Goal: Transaction & Acquisition: Purchase product/service

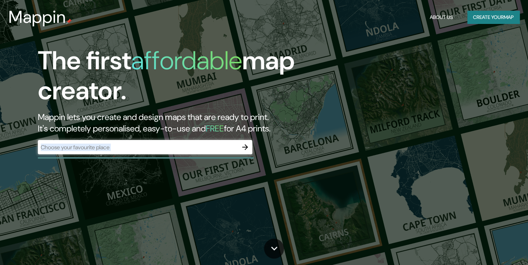
click at [223, 155] on div "The first affordable map creator. Mappin lets you create and design maps that a…" at bounding box center [169, 104] width 317 height 116
click at [248, 153] on button "button" at bounding box center [245, 147] width 14 height 14
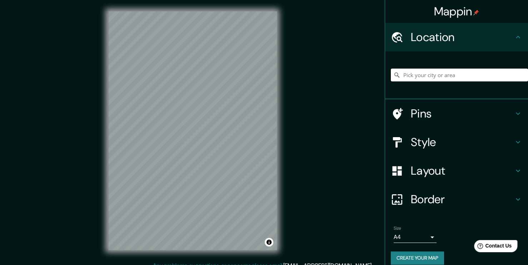
click at [397, 74] on input "Pick your city or area" at bounding box center [459, 75] width 137 height 13
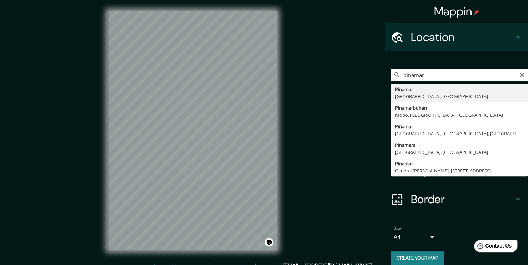
type input "[GEOGRAPHIC_DATA], [GEOGRAPHIC_DATA], [GEOGRAPHIC_DATA]"
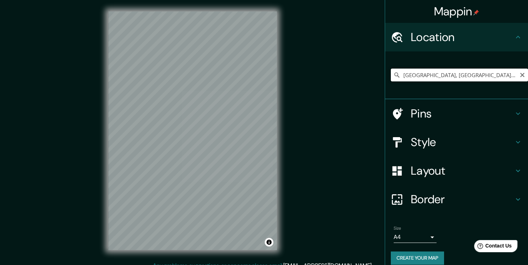
click at [418, 74] on input "[GEOGRAPHIC_DATA], [GEOGRAPHIC_DATA], [GEOGRAPHIC_DATA]" at bounding box center [459, 75] width 137 height 13
drag, startPoint x: 394, startPoint y: 73, endPoint x: 482, endPoint y: 81, distance: 87.4
click at [482, 81] on div "[GEOGRAPHIC_DATA], [GEOGRAPHIC_DATA], [GEOGRAPHIC_DATA]" at bounding box center [459, 75] width 137 height 13
click at [519, 74] on icon "Clear" at bounding box center [522, 75] width 6 height 6
click at [457, 74] on input "Pick your city or area" at bounding box center [459, 75] width 137 height 13
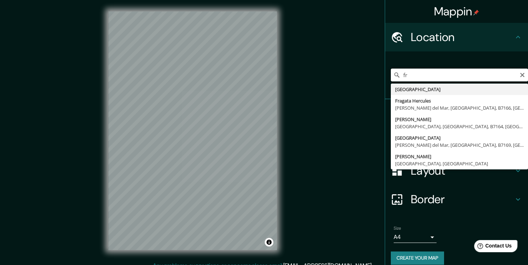
type input "f"
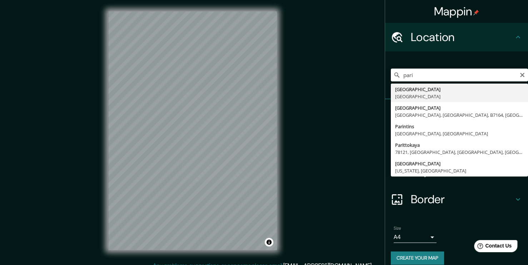
type input "[GEOGRAPHIC_DATA], [GEOGRAPHIC_DATA]"
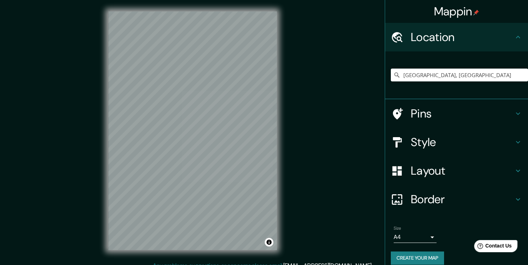
drag, startPoint x: 277, startPoint y: 107, endPoint x: 286, endPoint y: 111, distance: 9.3
click at [286, 111] on div "© Mapbox © OpenStreetMap Improve this map" at bounding box center [192, 130] width 191 height 261
click at [427, 138] on h4 "Style" at bounding box center [462, 142] width 103 height 14
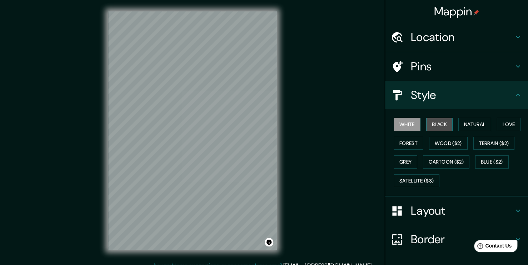
click at [438, 125] on button "Black" at bounding box center [439, 124] width 27 height 13
click at [436, 125] on button "Black" at bounding box center [439, 124] width 27 height 13
click at [481, 125] on button "Natural" at bounding box center [474, 124] width 33 height 13
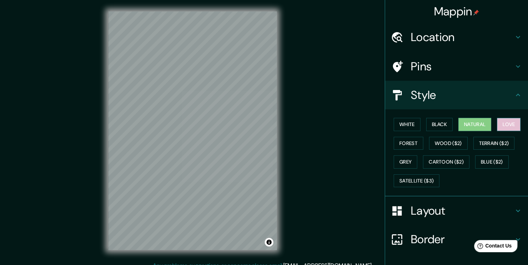
click at [506, 120] on button "Love" at bounding box center [509, 124] width 24 height 13
click at [404, 141] on button "Forest" at bounding box center [408, 143] width 30 height 13
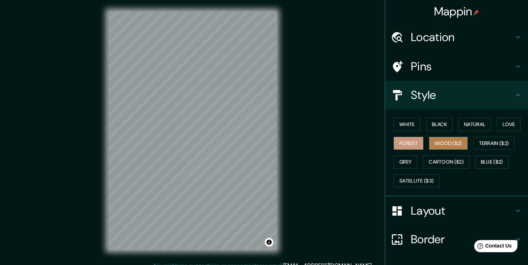
click at [454, 141] on button "Wood ($2)" at bounding box center [448, 143] width 39 height 13
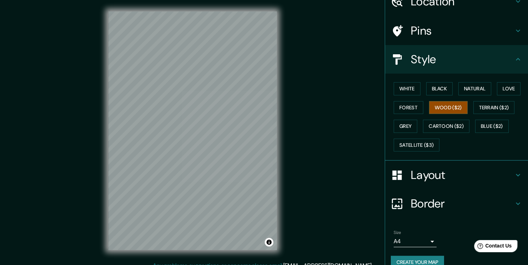
scroll to position [47, 0]
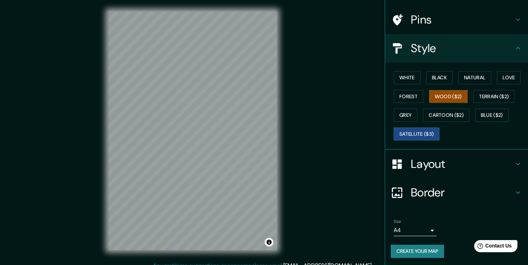
click at [403, 129] on button "Satellite ($3)" at bounding box center [416, 133] width 46 height 13
click at [474, 74] on button "Natural" at bounding box center [474, 77] width 33 height 13
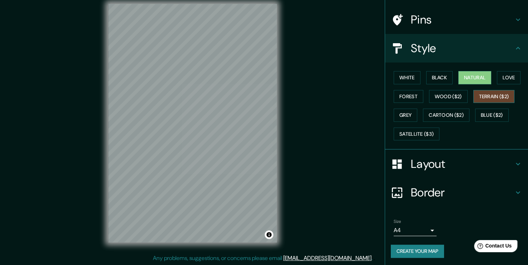
scroll to position [0, 0]
click at [430, 170] on h4 "Layout" at bounding box center [462, 164] width 103 height 14
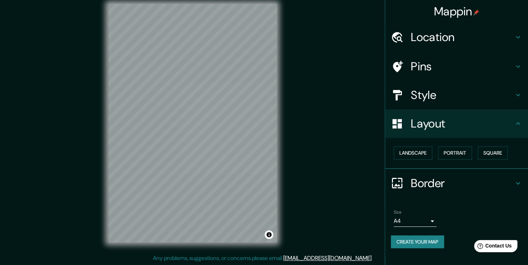
click at [432, 220] on body "Mappin Location [GEOGRAPHIC_DATA], [GEOGRAPHIC_DATA] Pins Style Layout Landscap…" at bounding box center [264, 125] width 528 height 265
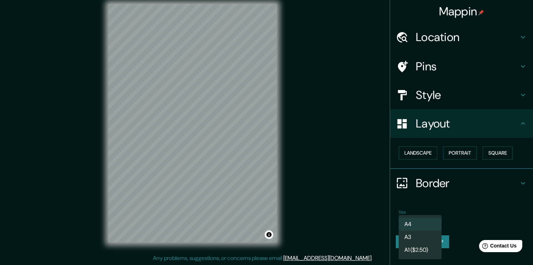
click at [414, 238] on li "A3" at bounding box center [419, 237] width 43 height 13
type input "a4"
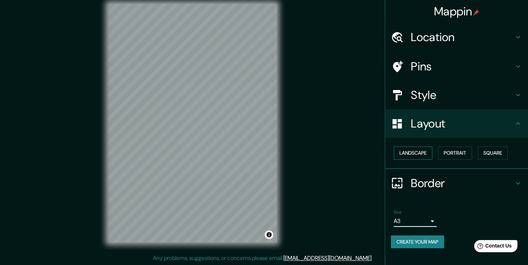
click at [417, 152] on button "Landscape" at bounding box center [412, 152] width 39 height 13
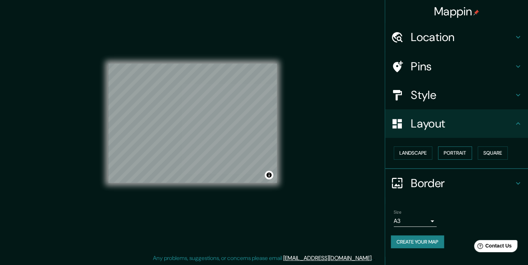
click at [456, 152] on button "Portrait" at bounding box center [455, 152] width 34 height 13
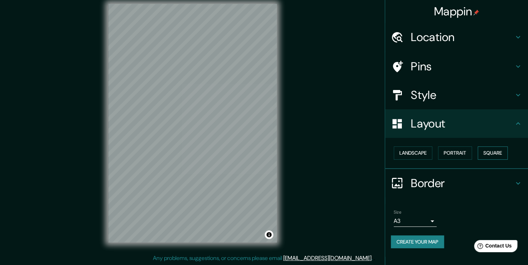
click at [496, 152] on button "Square" at bounding box center [492, 152] width 30 height 13
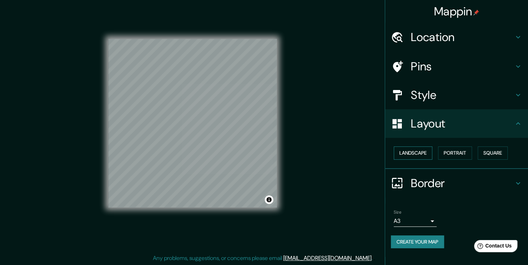
click at [408, 154] on button "Landscape" at bounding box center [412, 152] width 39 height 13
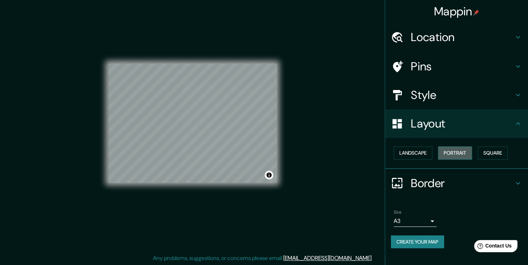
click at [452, 154] on button "Portrait" at bounding box center [455, 152] width 34 height 13
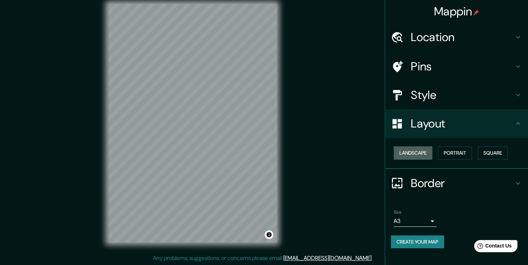
click at [419, 154] on button "Landscape" at bounding box center [412, 152] width 39 height 13
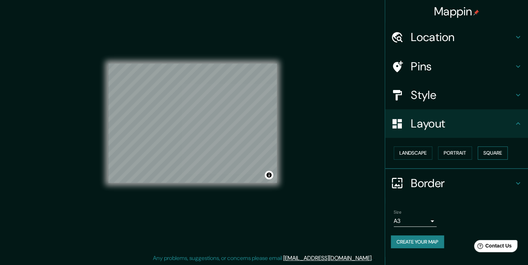
click at [498, 148] on button "Square" at bounding box center [492, 152] width 30 height 13
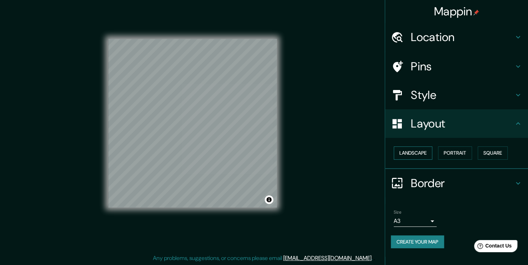
click at [411, 152] on button "Landscape" at bounding box center [412, 152] width 39 height 13
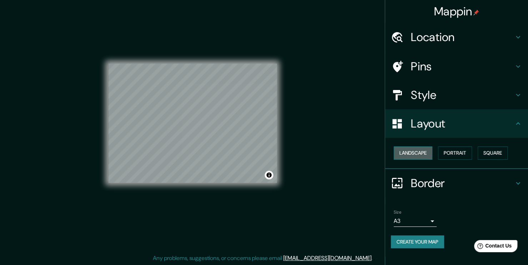
click at [429, 152] on button "Landscape" at bounding box center [412, 152] width 39 height 13
click at [461, 153] on button "Portrait" at bounding box center [455, 152] width 34 height 13
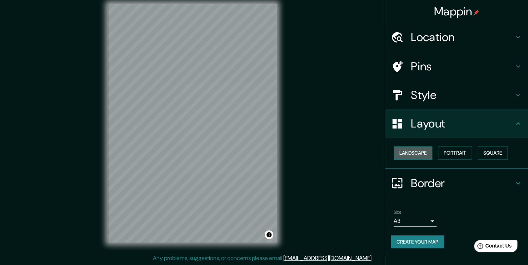
click at [409, 153] on button "Landscape" at bounding box center [412, 152] width 39 height 13
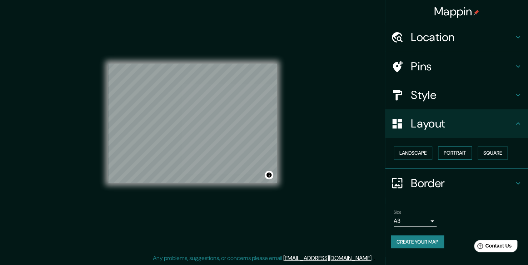
click at [464, 154] on button "Portrait" at bounding box center [455, 152] width 34 height 13
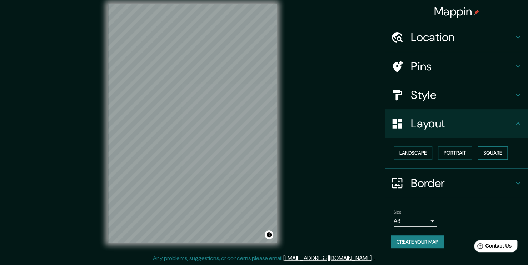
click at [484, 152] on button "Square" at bounding box center [492, 152] width 30 height 13
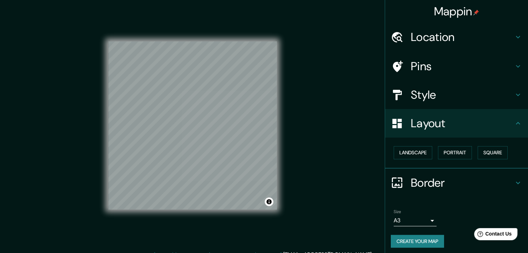
scroll to position [8, 0]
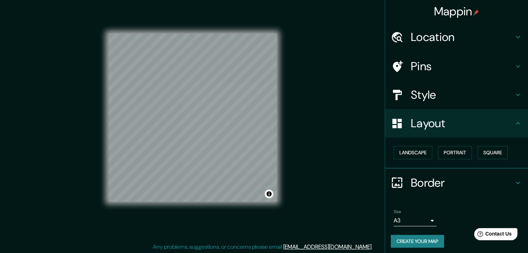
click at [425, 92] on h4 "Style" at bounding box center [462, 95] width 103 height 14
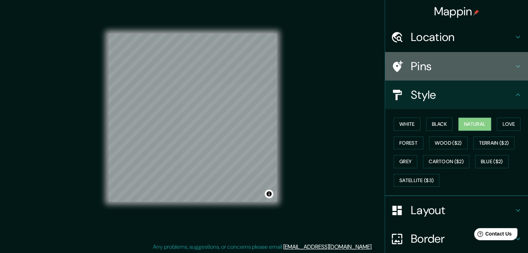
click at [426, 64] on h4 "Pins" at bounding box center [462, 66] width 103 height 14
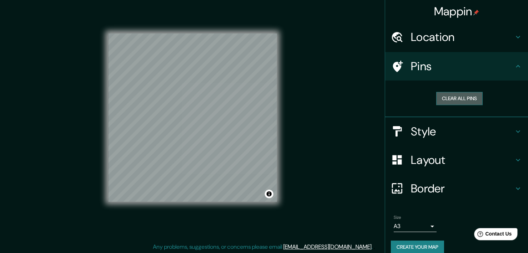
click at [450, 100] on button "Clear all pins" at bounding box center [459, 98] width 46 height 13
click at [218, 107] on div at bounding box center [216, 110] width 6 height 6
click at [221, 106] on div at bounding box center [220, 106] width 6 height 6
click at [235, 99] on div at bounding box center [236, 100] width 6 height 6
click at [211, 119] on div at bounding box center [213, 118] width 6 height 6
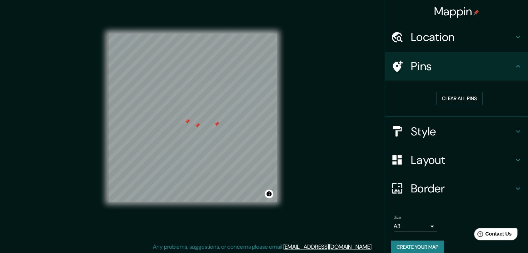
click at [216, 125] on div at bounding box center [216, 124] width 6 height 6
click at [187, 123] on div at bounding box center [187, 122] width 6 height 6
click at [199, 125] on div at bounding box center [199, 127] width 6 height 6
click at [197, 125] on div at bounding box center [197, 126] width 6 height 6
click at [458, 100] on button "Clear all pins" at bounding box center [459, 98] width 46 height 13
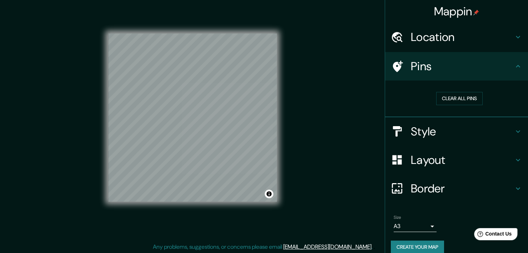
click at [514, 65] on icon at bounding box center [517, 66] width 9 height 9
click at [513, 41] on icon at bounding box center [517, 37] width 9 height 9
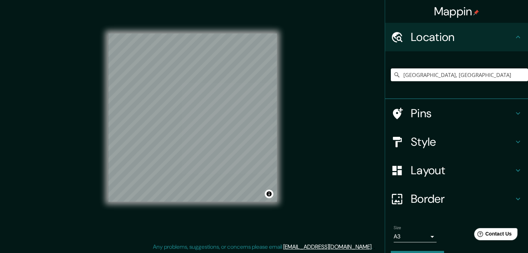
scroll to position [19, 0]
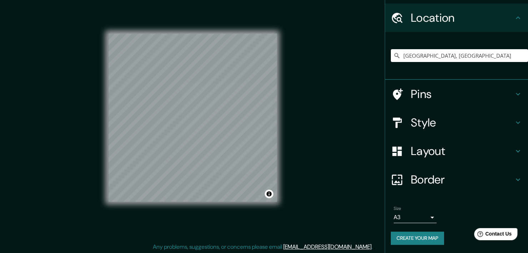
click at [438, 173] on h4 "Border" at bounding box center [462, 180] width 103 height 14
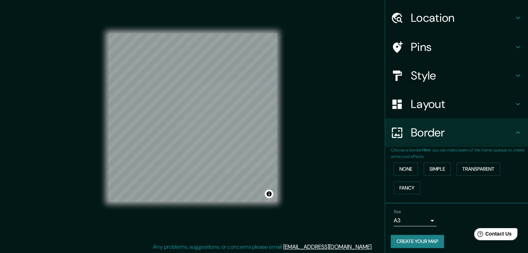
scroll to position [22, 0]
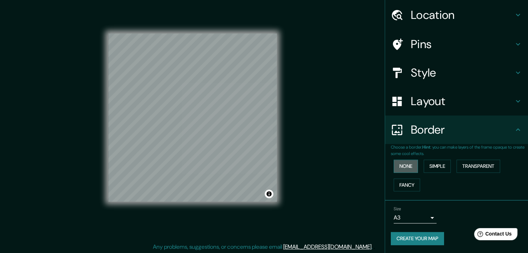
click at [402, 164] on button "None" at bounding box center [405, 166] width 24 height 13
click at [434, 164] on button "Simple" at bounding box center [436, 166] width 27 height 13
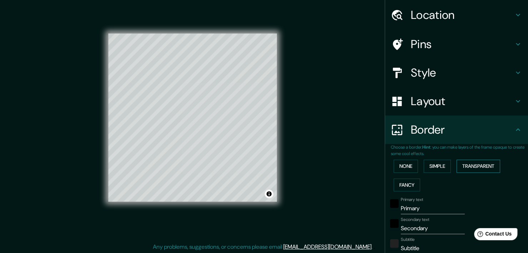
click at [464, 164] on button "Transparent" at bounding box center [478, 166] width 44 height 13
click at [412, 183] on button "Fancy" at bounding box center [406, 185] width 26 height 13
click at [445, 162] on button "Simple" at bounding box center [436, 166] width 27 height 13
click at [443, 165] on button "Simple" at bounding box center [436, 166] width 27 height 13
type input "189"
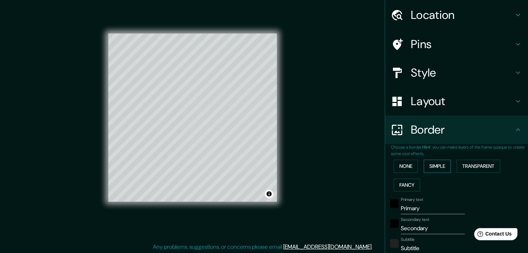
type input "38"
click at [416, 167] on div "None Simple Transparent Fancy" at bounding box center [459, 175] width 137 height 37
click at [407, 166] on button "None" at bounding box center [405, 166] width 24 height 13
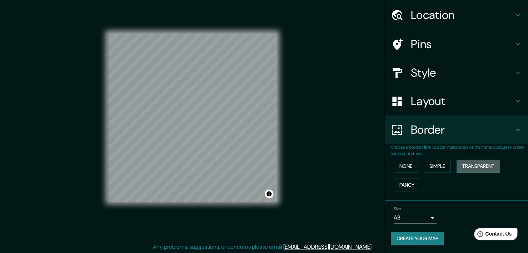
click at [458, 163] on button "Transparent" at bounding box center [478, 166] width 44 height 13
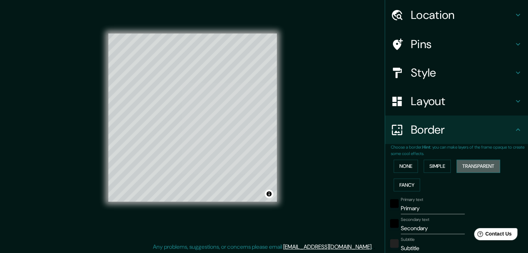
click at [461, 170] on button "Transparent" at bounding box center [478, 166] width 44 height 13
type input "227"
type input "38"
click at [432, 169] on button "Simple" at bounding box center [436, 166] width 27 height 13
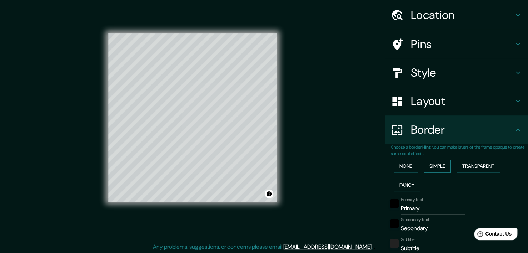
type input "189"
type input "38"
click at [411, 179] on button "Fancy" at bounding box center [406, 185] width 26 height 13
click at [411, 180] on button "Fancy" at bounding box center [406, 185] width 26 height 13
type input "189"
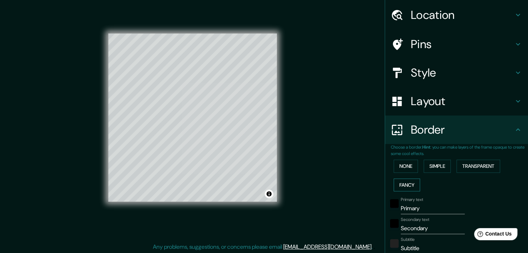
type input "38"
type input "19"
click at [406, 170] on button "None" at bounding box center [405, 166] width 24 height 13
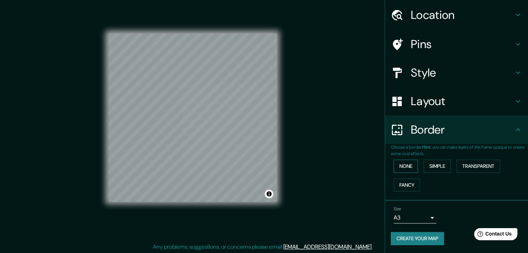
scroll to position [9, 0]
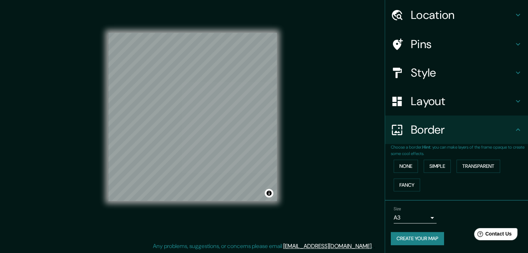
click at [427, 216] on body "Mappin Location [GEOGRAPHIC_DATA], [GEOGRAPHIC_DATA] Pins Style Layout Border C…" at bounding box center [264, 117] width 528 height 253
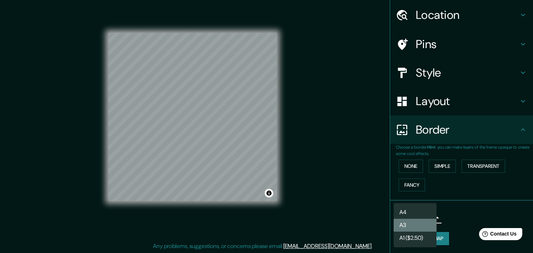
click at [423, 224] on li "A3" at bounding box center [414, 225] width 43 height 13
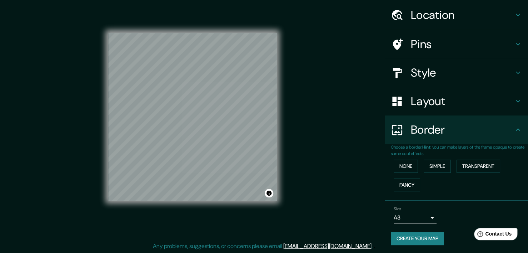
click at [418, 239] on button "Create your map" at bounding box center [417, 238] width 53 height 13
click at [428, 236] on button "Create your map" at bounding box center [417, 238] width 53 height 13
click at [405, 240] on button "Create your map" at bounding box center [417, 238] width 53 height 13
click at [268, 195] on button "Toggle attribution" at bounding box center [269, 193] width 9 height 9
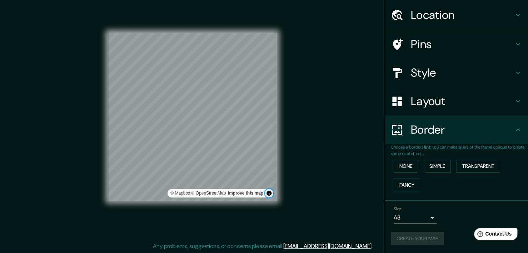
click at [268, 195] on button "Toggle attribution" at bounding box center [269, 193] width 9 height 9
click at [323, 189] on div "Mappin Location [GEOGRAPHIC_DATA], [GEOGRAPHIC_DATA] Pins Style Layout Border C…" at bounding box center [264, 122] width 528 height 262
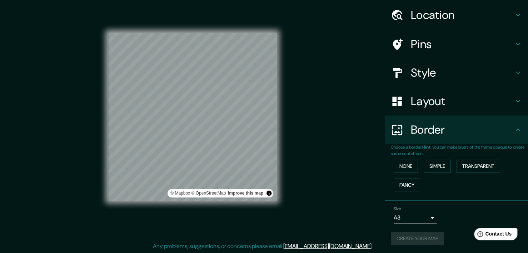
click at [323, 189] on div "Mappin Location [GEOGRAPHIC_DATA], [GEOGRAPHIC_DATA] Pins Style Layout Border C…" at bounding box center [264, 122] width 528 height 262
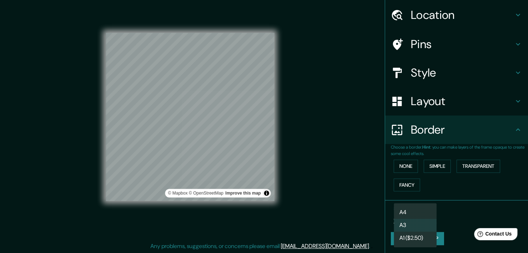
click at [413, 211] on body "Mappin Location [GEOGRAPHIC_DATA], [GEOGRAPHIC_DATA] Pins Style Layout Border C…" at bounding box center [264, 117] width 528 height 253
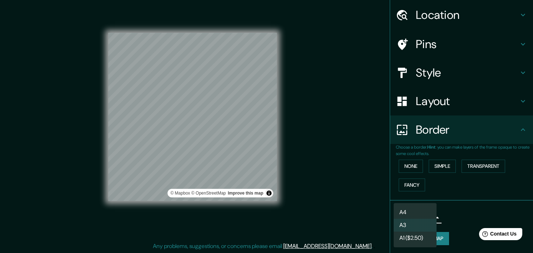
click at [453, 214] on div at bounding box center [266, 126] width 533 height 253
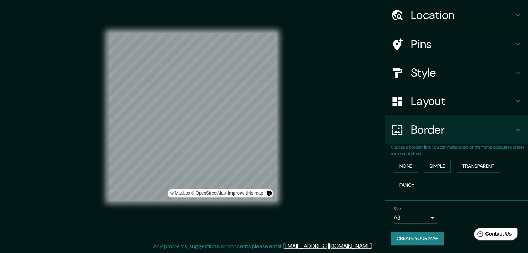
click at [265, 187] on div "© Mapbox © OpenStreetMap Improve this map" at bounding box center [192, 116] width 191 height 251
click at [307, 157] on div "Mappin Location [GEOGRAPHIC_DATA], [GEOGRAPHIC_DATA] Pins Style Layout Border C…" at bounding box center [264, 122] width 528 height 262
click at [275, 202] on div "© Mapbox © OpenStreetMap Improve this map" at bounding box center [192, 117] width 169 height 228
click at [274, 196] on div at bounding box center [274, 196] width 6 height 6
click at [312, 180] on div "Mappin Location [GEOGRAPHIC_DATA], [GEOGRAPHIC_DATA] Pins Style Layout Border C…" at bounding box center [264, 122] width 528 height 262
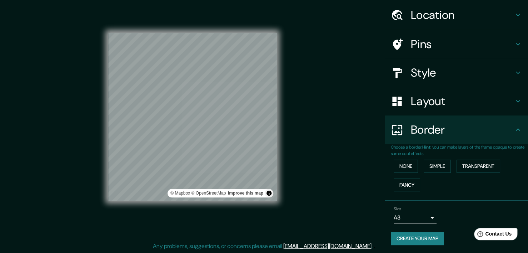
click at [326, 179] on div "Mappin Location [GEOGRAPHIC_DATA], [GEOGRAPHIC_DATA] Pins Style Layout Border C…" at bounding box center [264, 122] width 528 height 262
click at [458, 99] on h4 "Layout" at bounding box center [462, 101] width 103 height 14
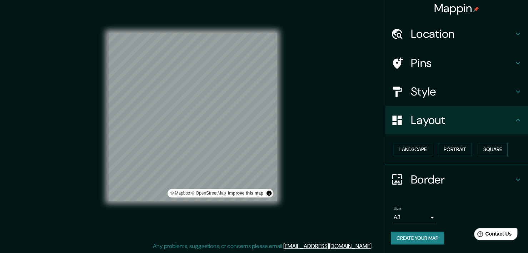
scroll to position [3, 0]
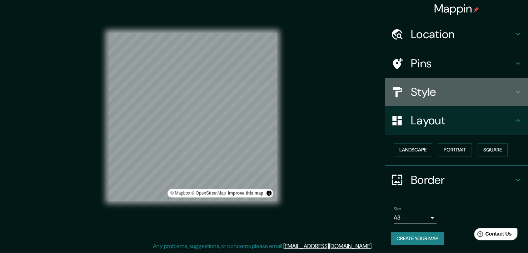
drag, startPoint x: 457, startPoint y: 87, endPoint x: 457, endPoint y: 83, distance: 4.3
click at [456, 87] on h4 "Style" at bounding box center [462, 92] width 103 height 14
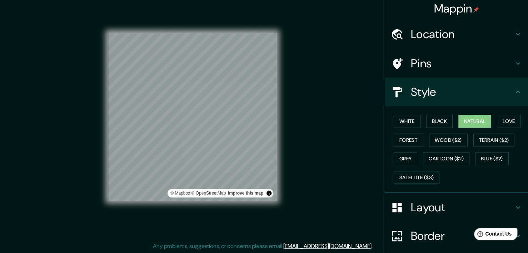
click at [458, 78] on div "Style" at bounding box center [456, 92] width 143 height 29
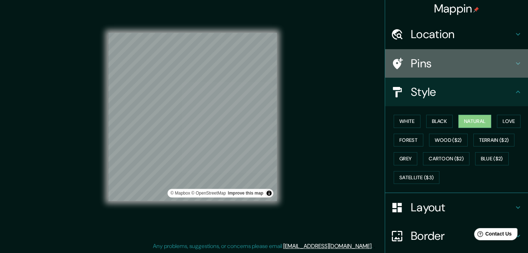
click at [458, 59] on h4 "Pins" at bounding box center [462, 63] width 103 height 14
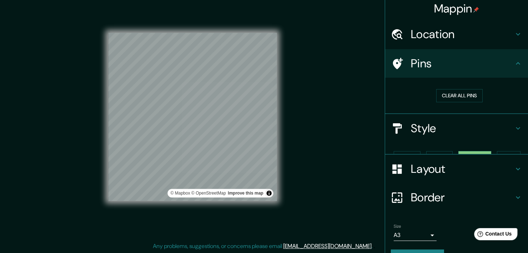
click at [458, 28] on h4 "Location" at bounding box center [462, 34] width 103 height 14
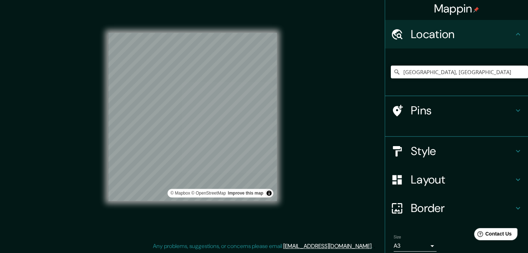
click at [464, 3] on h4 "Mappin" at bounding box center [456, 8] width 45 height 14
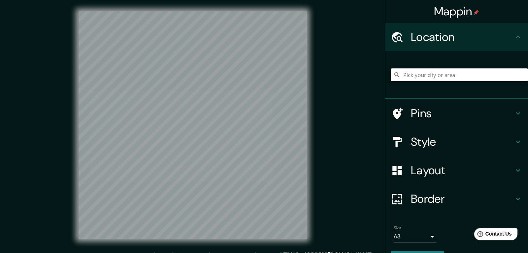
scroll to position [9, 0]
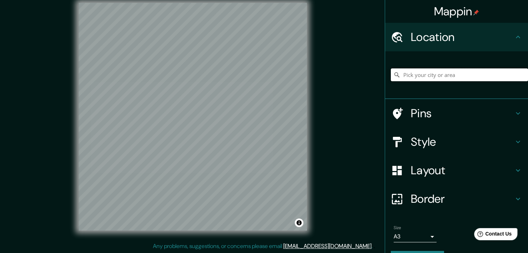
click at [425, 79] on input "Pick your city or area" at bounding box center [459, 75] width 137 height 13
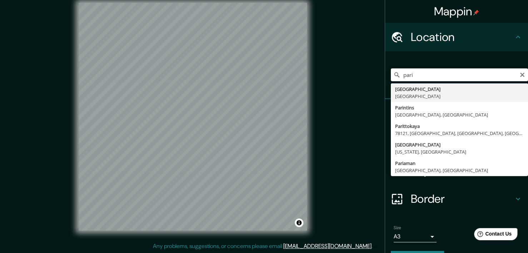
type input "[GEOGRAPHIC_DATA], [GEOGRAPHIC_DATA]"
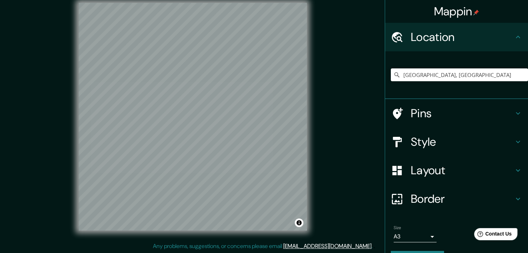
click at [362, 68] on div "Mappin Location [GEOGRAPHIC_DATA], [GEOGRAPHIC_DATA] Pins Style Layout Border C…" at bounding box center [264, 122] width 528 height 262
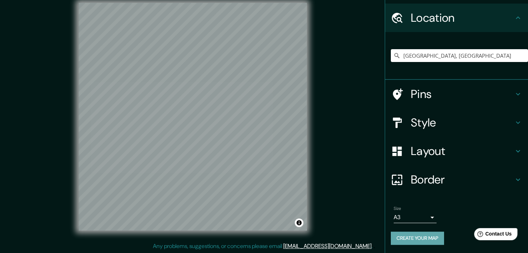
click at [429, 232] on button "Create your map" at bounding box center [417, 238] width 53 height 13
click at [433, 238] on button "Create your map" at bounding box center [417, 238] width 53 height 13
click at [433, 237] on div "Create your map" at bounding box center [456, 238] width 131 height 13
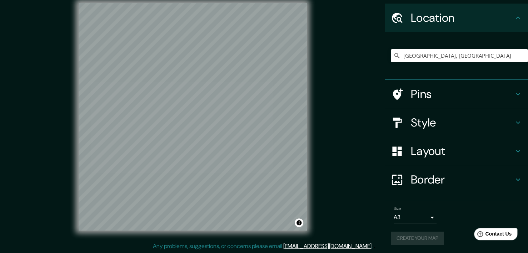
scroll to position [0, 0]
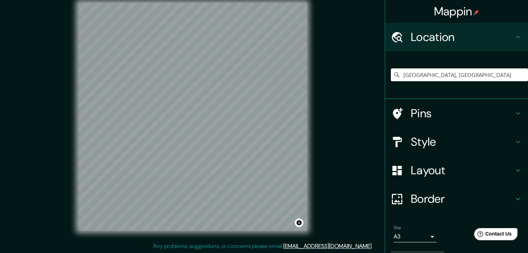
click at [454, 8] on h4 "Mappin" at bounding box center [456, 11] width 45 height 14
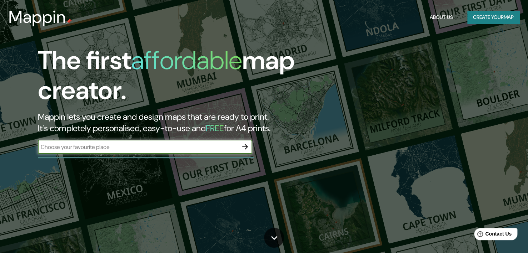
click at [482, 18] on button "Create your map" at bounding box center [493, 17] width 52 height 13
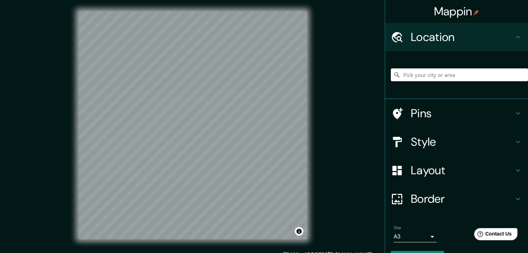
scroll to position [19, 0]
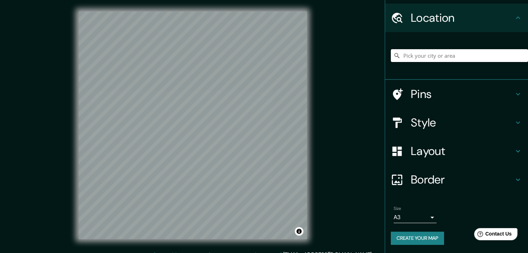
click at [452, 56] on input "Pick your city or area" at bounding box center [459, 55] width 137 height 13
type input "ñ"
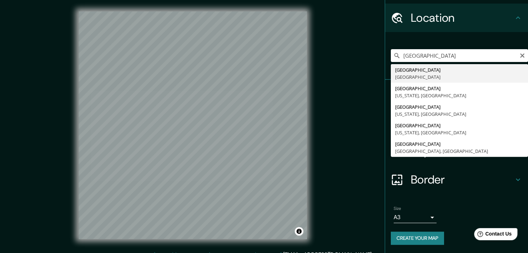
type input "[GEOGRAPHIC_DATA], [GEOGRAPHIC_DATA]"
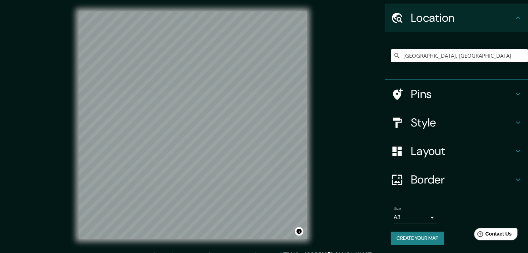
click at [401, 235] on button "Create your map" at bounding box center [417, 238] width 53 height 13
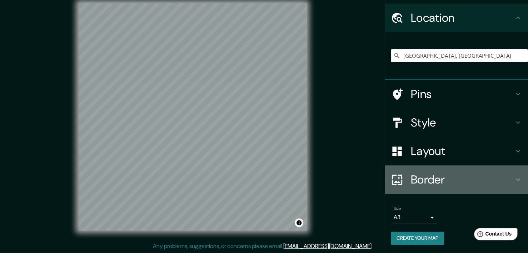
click at [438, 187] on h4 "Border" at bounding box center [462, 180] width 103 height 14
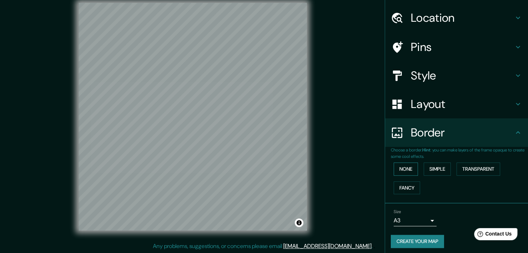
click at [405, 173] on button "None" at bounding box center [405, 169] width 24 height 13
click at [405, 172] on button "None" at bounding box center [405, 169] width 24 height 13
click at [427, 170] on button "Simple" at bounding box center [436, 169] width 27 height 13
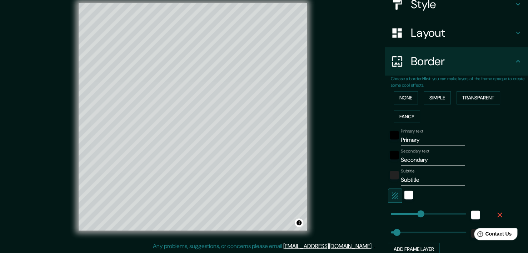
scroll to position [152, 0]
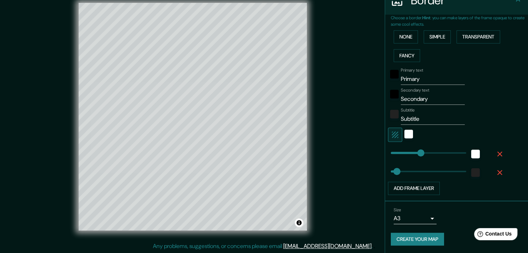
drag, startPoint x: 396, startPoint y: 188, endPoint x: 435, endPoint y: 191, distance: 38.7
click at [435, 191] on div "Add frame layer" at bounding box center [446, 188] width 117 height 13
click at [431, 183] on button "Add frame layer" at bounding box center [414, 188] width 52 height 13
type input "256"
type input "51"
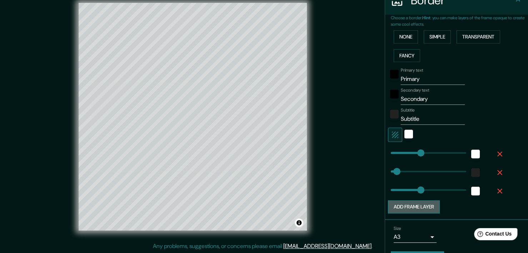
click at [426, 208] on button "Add frame layer" at bounding box center [414, 207] width 52 height 13
type input "256"
type input "51"
type input "256"
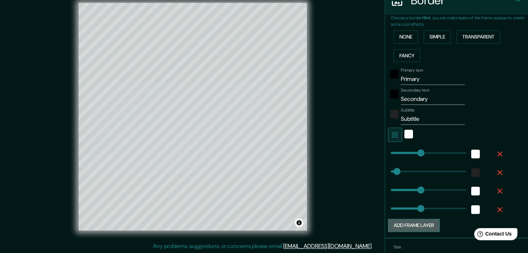
click at [426, 220] on button "Add frame layer" at bounding box center [414, 225] width 52 height 13
type input "256"
type input "51"
type input "256"
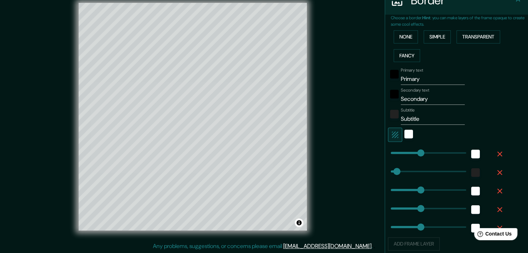
type input "342"
type input "256"
type input "51"
type input "256"
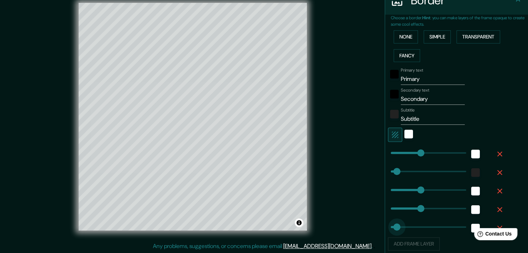
type input "0"
drag, startPoint x: 417, startPoint y: 226, endPoint x: 362, endPoint y: 227, distance: 54.6
type input "256"
type input "51"
type input "256"
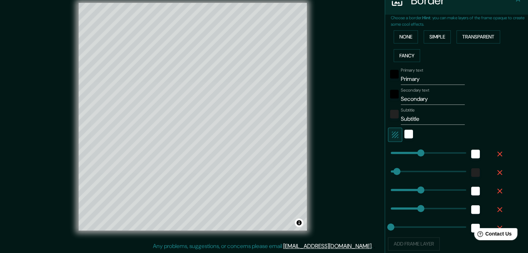
type input "256"
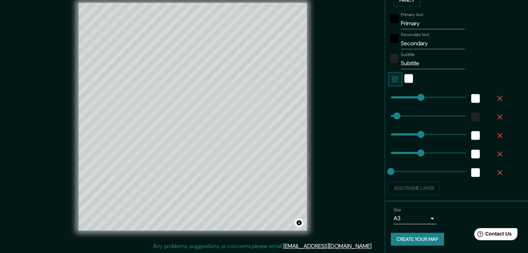
type input "256"
click at [413, 186] on div "Add frame layer" at bounding box center [446, 188] width 117 height 13
type input "0"
drag, startPoint x: 416, startPoint y: 156, endPoint x: 365, endPoint y: 159, distance: 51.1
type input "256"
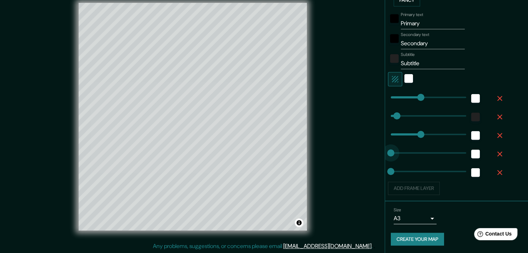
type input "51"
type input "0"
drag, startPoint x: 416, startPoint y: 135, endPoint x: 363, endPoint y: 140, distance: 53.1
type input "256"
type input "0"
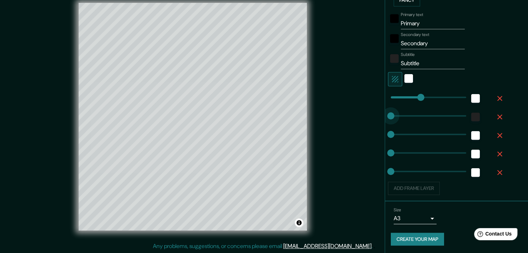
drag, startPoint x: 389, startPoint y: 117, endPoint x: 358, endPoint y: 121, distance: 30.6
type input "0"
drag, startPoint x: 412, startPoint y: 97, endPoint x: 370, endPoint y: 106, distance: 42.6
type input "0"
drag, startPoint x: 386, startPoint y: 117, endPoint x: 372, endPoint y: 118, distance: 14.7
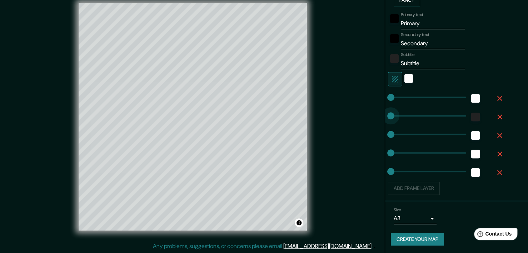
click at [372, 118] on div "Mappin Location [GEOGRAPHIC_DATA], [GEOGRAPHIC_DATA] Pins Style Layout Border C…" at bounding box center [264, 122] width 528 height 262
click at [404, 80] on div "white" at bounding box center [408, 78] width 9 height 9
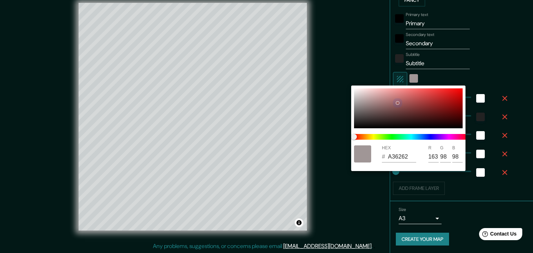
type input "A36262"
type input "163"
type input "98"
type input "790D0D"
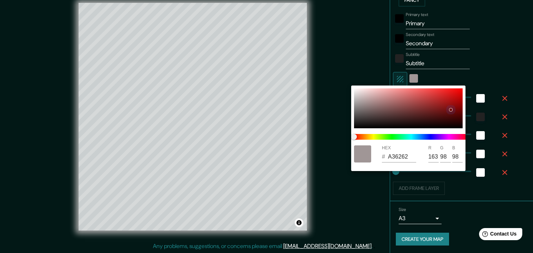
type input "121"
type input "13"
type input "290404"
type input "41"
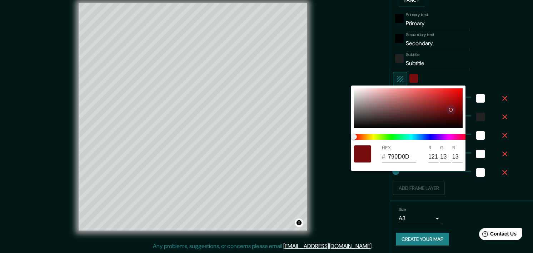
type input "4"
type input "797979"
type input "121"
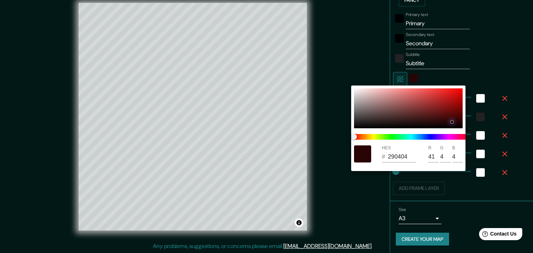
type input "121"
type input "AAA8A8"
type input "170"
type input "168"
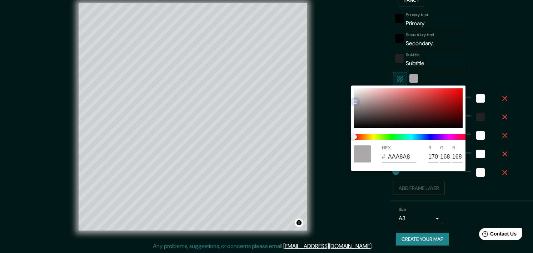
type input "E5E5E5"
type input "229"
type input "F5F5F5"
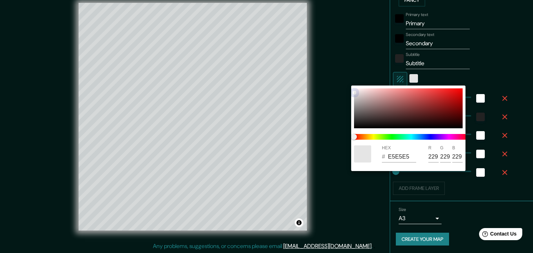
type input "245"
type input "F8F8F8"
type input "248"
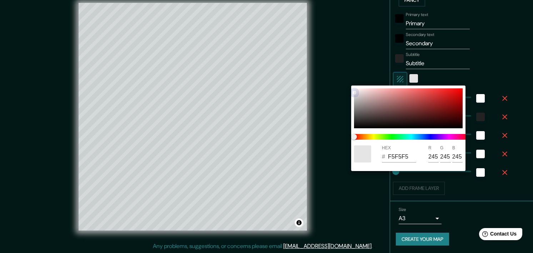
type input "248"
type input "FFFFFF"
type input "255"
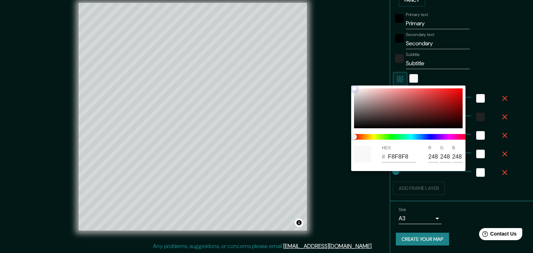
type input "255"
type input "FFFEFE"
type input "254"
drag, startPoint x: 397, startPoint y: 103, endPoint x: 352, endPoint y: 74, distance: 53.8
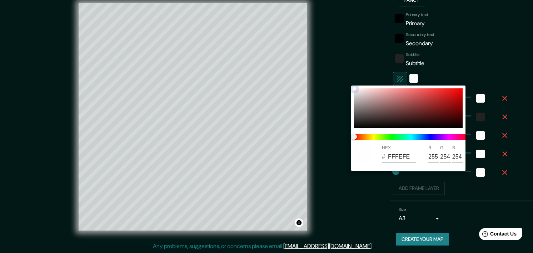
click at [353, 79] on div "HEX # FFFEFE R 255 G 254 B 254" at bounding box center [266, 126] width 533 height 253
click at [348, 58] on div at bounding box center [266, 126] width 533 height 253
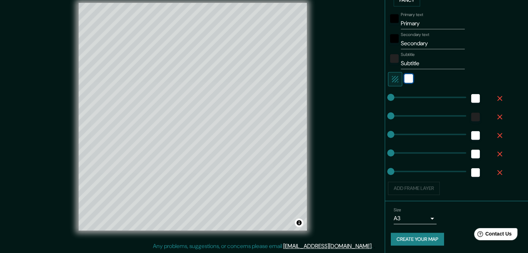
scroll to position [172, 0]
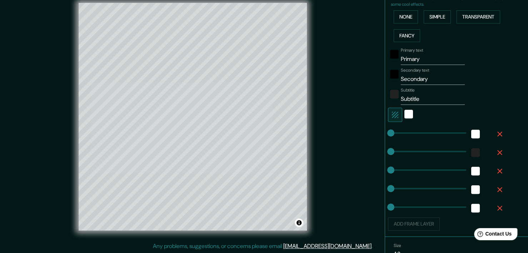
click at [421, 57] on input "Primary" at bounding box center [433, 59] width 64 height 11
click at [390, 56] on div "black" at bounding box center [394, 54] width 9 height 9
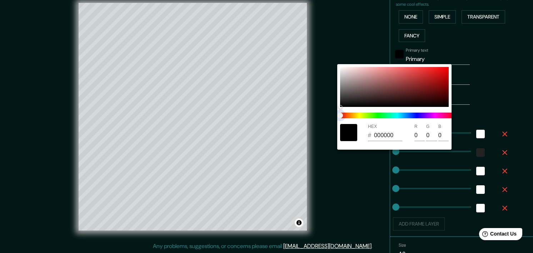
drag, startPoint x: 389, startPoint y: 113, endPoint x: 353, endPoint y: 112, distance: 36.1
click at [394, 113] on span at bounding box center [397, 116] width 114 height 6
drag, startPoint x: 341, startPoint y: 113, endPoint x: 427, endPoint y: 112, distance: 85.3
click at [427, 113] on span at bounding box center [397, 116] width 114 height 6
click at [407, 113] on span at bounding box center [397, 116] width 114 height 6
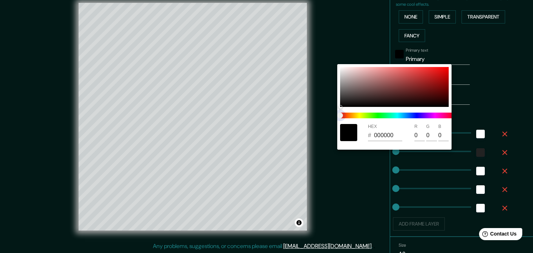
click at [406, 113] on span at bounding box center [397, 116] width 114 height 6
drag, startPoint x: 340, startPoint y: 116, endPoint x: 359, endPoint y: 102, distance: 23.2
click at [353, 108] on div "HEX # 000000 R 0 G 0 B 0" at bounding box center [394, 107] width 114 height 86
type input "AE4040"
type input "174"
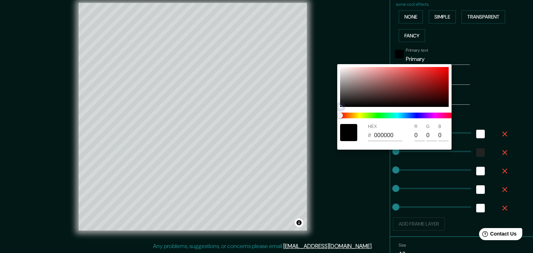
type input "64"
drag, startPoint x: 359, startPoint y: 102, endPoint x: 397, endPoint y: 84, distance: 42.3
click at [407, 80] on div at bounding box center [394, 87] width 109 height 40
type input "AA4040"
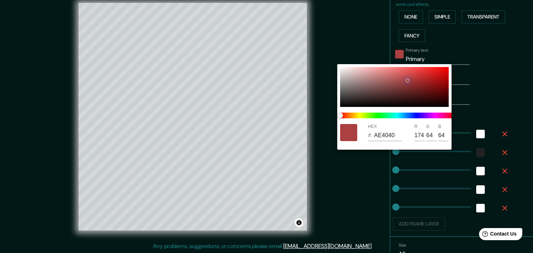
type input "170"
type input "593535"
type input "89"
type input "53"
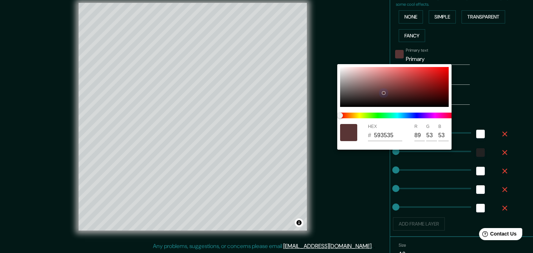
drag, startPoint x: 400, startPoint y: 83, endPoint x: 333, endPoint y: 122, distance: 78.1
click at [333, 123] on div "HEX # 593535 R 89 G 53 B 53" at bounding box center [266, 126] width 533 height 253
type input "5E3939"
type input "94"
type input "57"
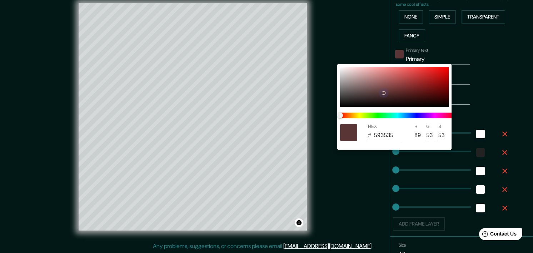
type input "57"
click at [383, 92] on div at bounding box center [394, 87] width 109 height 40
type input "100E0E"
type input "16"
type input "14"
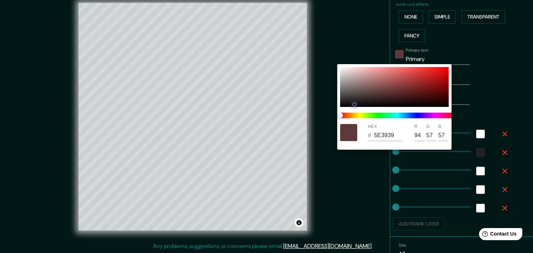
type input "14"
drag, startPoint x: 383, startPoint y: 92, endPoint x: 302, endPoint y: 140, distance: 94.0
click at [302, 140] on div "HEX # 100E0E R 16 G 14 B 14" at bounding box center [266, 126] width 533 height 253
type input "121010"
type input "18"
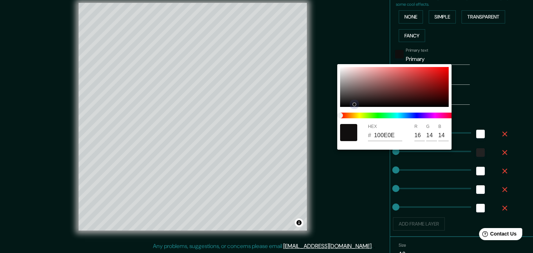
type input "16"
type input "060606"
type input "6"
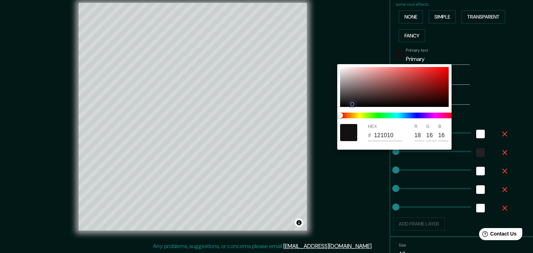
type input "6"
type input "090909"
type input "9"
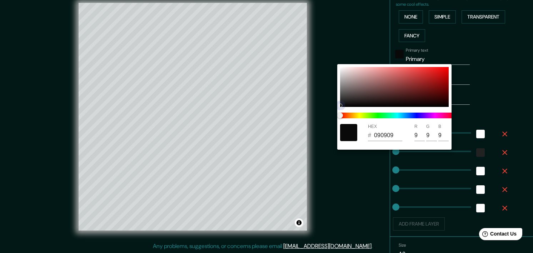
type input "060606"
type input "6"
drag, startPoint x: 353, startPoint y: 104, endPoint x: 339, endPoint y: 106, distance: 13.6
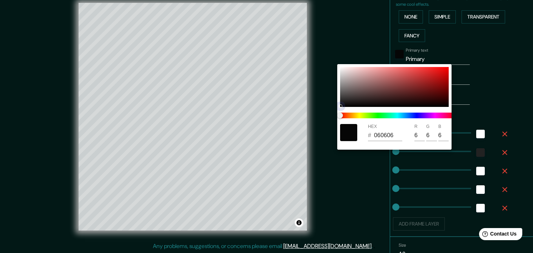
click at [339, 106] on div at bounding box center [340, 106] width 3 height 3
click at [354, 173] on div at bounding box center [266, 126] width 533 height 253
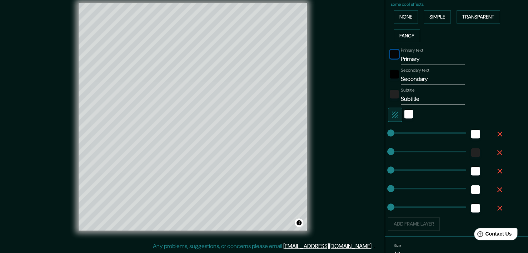
scroll to position [207, 0]
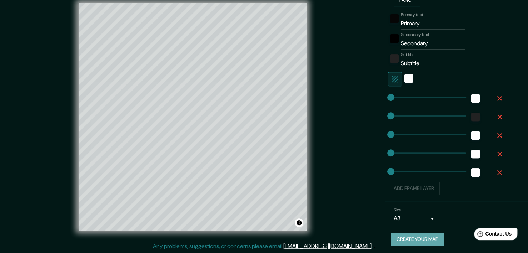
click at [416, 239] on button "Create your map" at bounding box center [417, 239] width 53 height 13
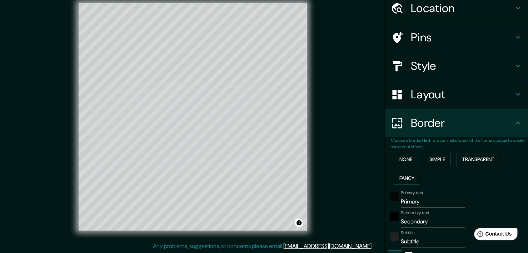
scroll to position [0, 0]
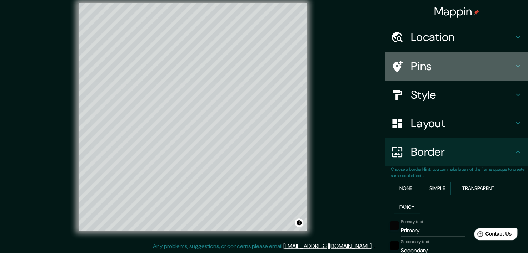
click at [438, 67] on h4 "Pins" at bounding box center [462, 66] width 103 height 14
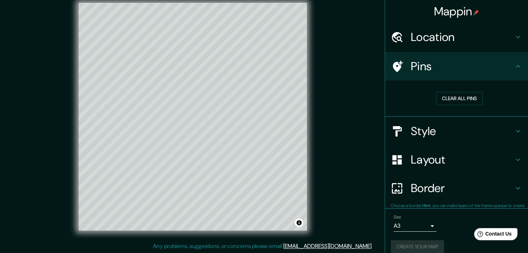
click at [443, 35] on h4 "Location" at bounding box center [462, 37] width 103 height 14
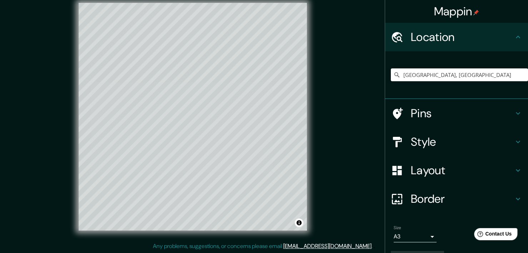
click at [443, 35] on h4 "Location" at bounding box center [462, 37] width 103 height 14
click at [433, 119] on h4 "Pins" at bounding box center [462, 113] width 103 height 14
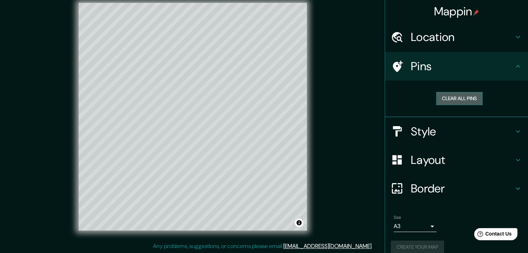
click at [459, 99] on button "Clear all pins" at bounding box center [459, 98] width 46 height 13
click at [442, 92] on button "Clear all pins" at bounding box center [459, 98] width 46 height 13
click at [447, 99] on button "Clear all pins" at bounding box center [459, 98] width 46 height 13
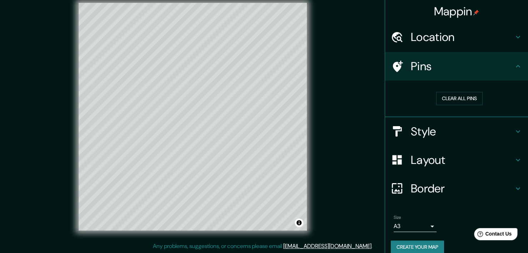
scroll to position [9, 0]
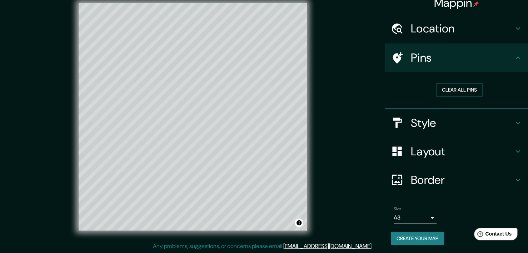
click at [433, 124] on h4 "Style" at bounding box center [462, 123] width 103 height 14
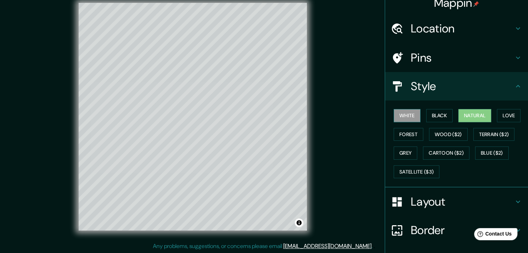
click at [402, 115] on button "White" at bounding box center [406, 115] width 27 height 13
click at [432, 115] on button "Black" at bounding box center [439, 115] width 27 height 13
click at [458, 115] on button "Natural" at bounding box center [474, 115] width 33 height 13
click at [519, 115] on div "White Black Natural Love Forest Wood ($2) Terrain ($2) Grey Cartoon ($2) Blue (…" at bounding box center [459, 143] width 137 height 75
click at [515, 116] on div "White Black Natural Love Forest Wood ($2) Terrain ($2) Grey Cartoon ($2) Blue (…" at bounding box center [459, 143] width 137 height 75
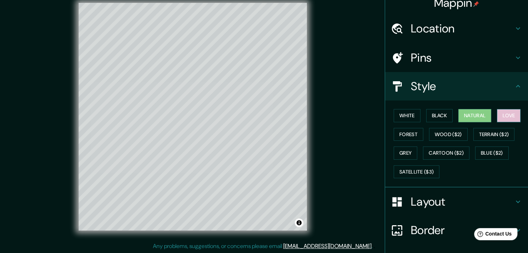
click at [513, 116] on button "Love" at bounding box center [509, 115] width 24 height 13
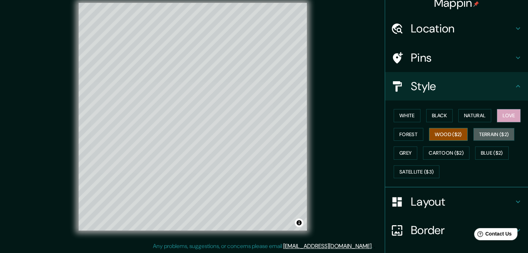
drag, startPoint x: 484, startPoint y: 132, endPoint x: 447, endPoint y: 135, distance: 37.2
click at [484, 133] on button "Terrain ($2)" at bounding box center [493, 134] width 41 height 13
click at [429, 135] on button "Wood ($2)" at bounding box center [448, 134] width 39 height 13
click at [405, 133] on button "Forest" at bounding box center [408, 134] width 30 height 13
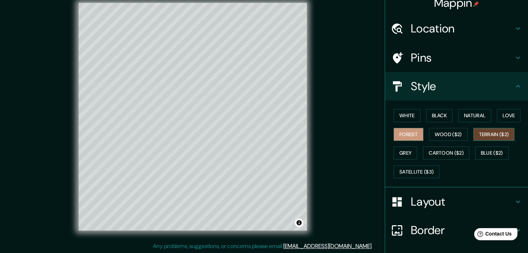
click at [487, 129] on button "Terrain ($2)" at bounding box center [493, 134] width 41 height 13
click at [398, 152] on button "Grey" at bounding box center [405, 153] width 24 height 13
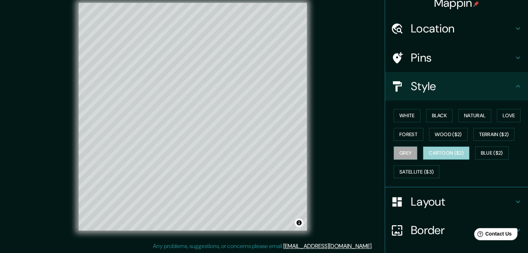
click at [431, 154] on button "Cartoon ($2)" at bounding box center [446, 153] width 46 height 13
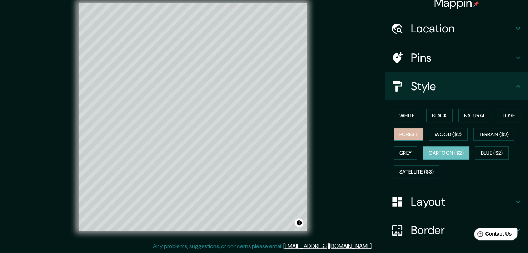
click at [413, 137] on button "Forest" at bounding box center [408, 134] width 30 height 13
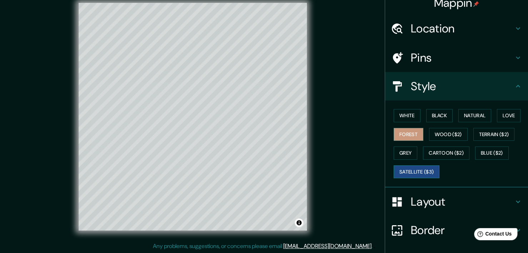
click at [408, 172] on button "Satellite ($3)" at bounding box center [416, 172] width 46 height 13
click at [403, 119] on button "White" at bounding box center [406, 115] width 27 height 13
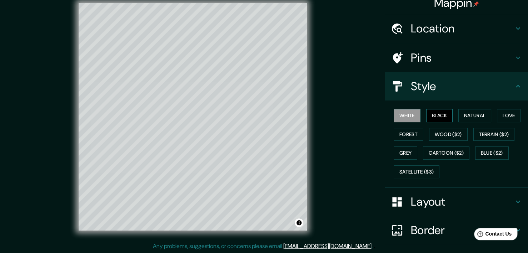
click at [440, 116] on button "Black" at bounding box center [439, 115] width 27 height 13
click at [472, 114] on button "Natural" at bounding box center [474, 115] width 33 height 13
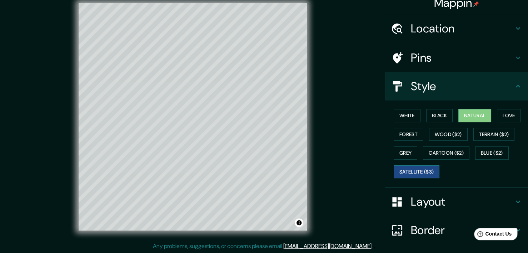
scroll to position [59, 0]
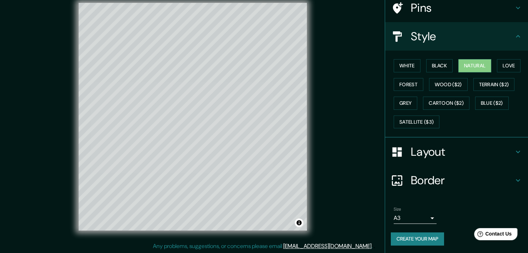
click at [419, 179] on h4 "Border" at bounding box center [462, 180] width 103 height 14
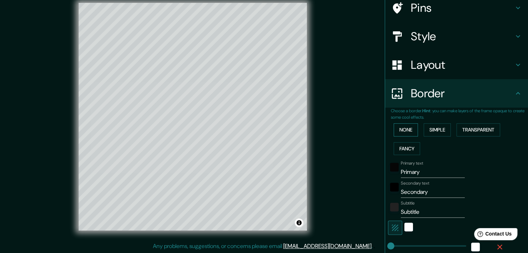
click at [397, 129] on button "None" at bounding box center [405, 130] width 24 height 13
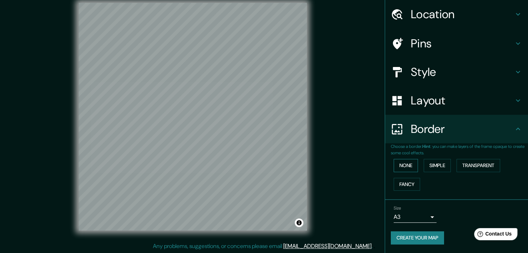
scroll to position [22, 0]
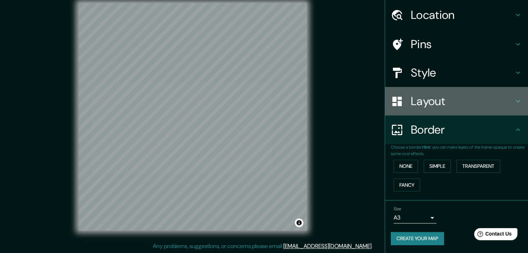
click at [439, 107] on h4 "Layout" at bounding box center [462, 101] width 103 height 14
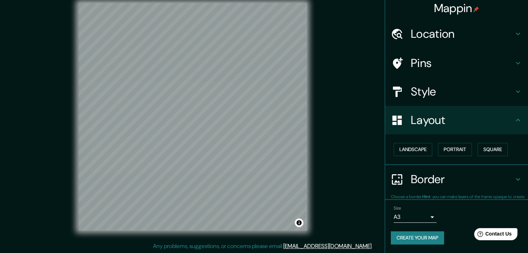
scroll to position [3, 0]
click at [468, 146] on div "Landscape [GEOGRAPHIC_DATA]" at bounding box center [459, 150] width 137 height 19
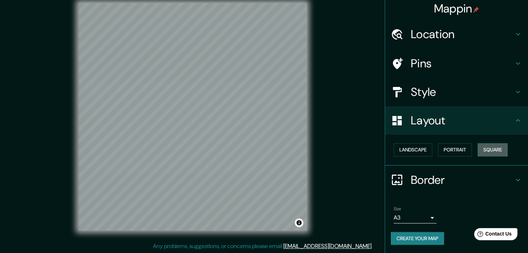
click at [477, 149] on button "Square" at bounding box center [492, 150] width 30 height 13
click at [423, 147] on button "Landscape" at bounding box center [412, 150] width 39 height 13
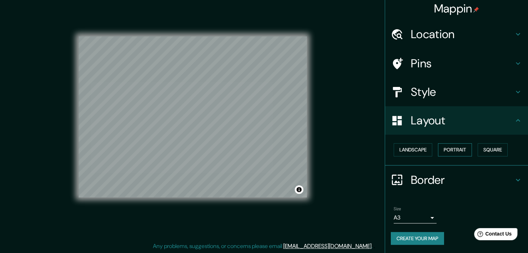
click at [439, 149] on button "Portrait" at bounding box center [455, 150] width 34 height 13
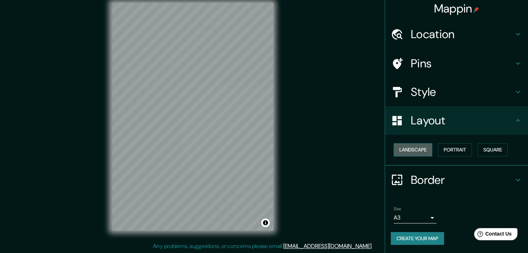
click at [415, 150] on button "Landscape" at bounding box center [412, 150] width 39 height 13
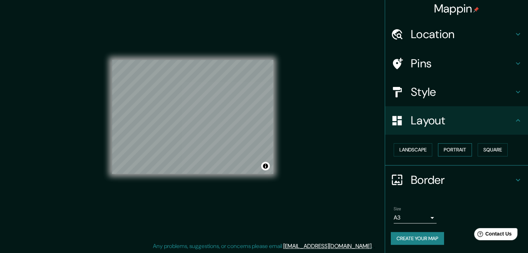
click at [440, 151] on button "Portrait" at bounding box center [455, 150] width 34 height 13
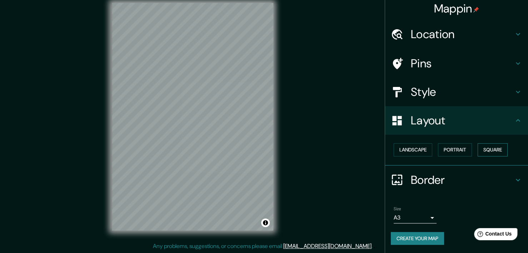
click at [484, 151] on button "Square" at bounding box center [492, 150] width 30 height 13
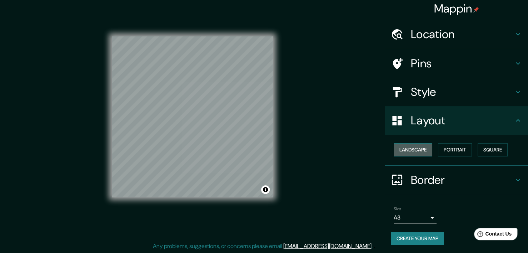
click at [407, 152] on button "Landscape" at bounding box center [412, 150] width 39 height 13
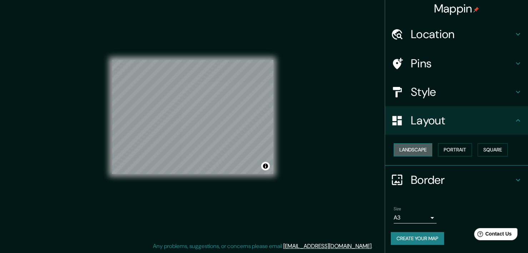
click at [418, 148] on button "Landscape" at bounding box center [412, 150] width 39 height 13
click at [441, 151] on button "Portrait" at bounding box center [455, 150] width 34 height 13
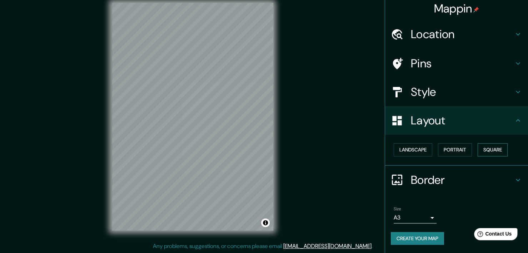
click at [496, 152] on button "Square" at bounding box center [492, 150] width 30 height 13
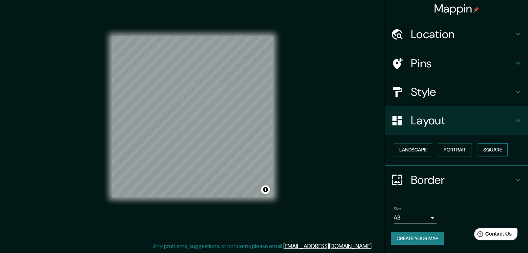
click at [487, 152] on button "Square" at bounding box center [492, 150] width 30 height 13
click at [456, 149] on button "Portrait" at bounding box center [455, 150] width 34 height 13
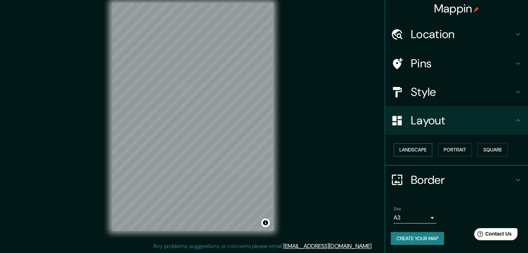
click at [413, 149] on button "Landscape" at bounding box center [412, 150] width 39 height 13
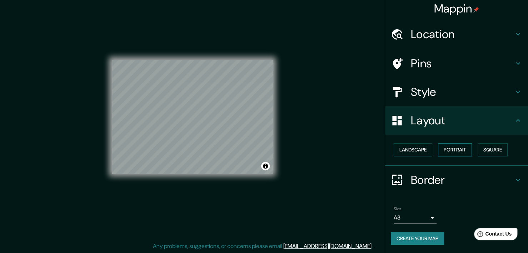
click at [444, 149] on button "Portrait" at bounding box center [455, 150] width 34 height 13
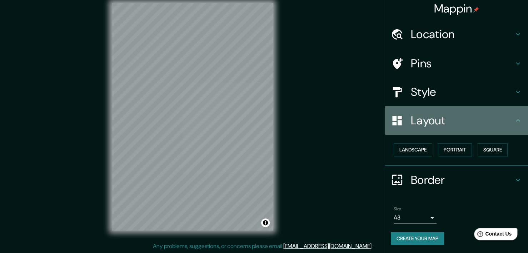
click at [436, 119] on h4 "Layout" at bounding box center [462, 121] width 103 height 14
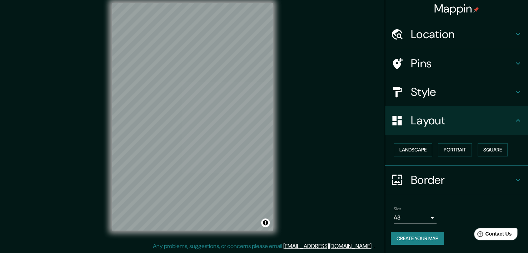
click at [435, 97] on h4 "Style" at bounding box center [462, 92] width 103 height 14
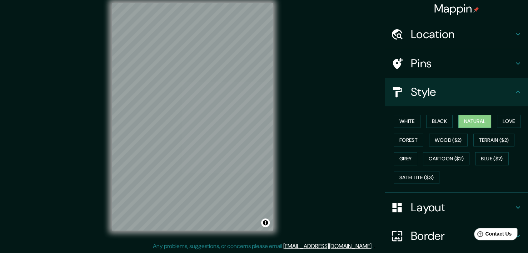
click at [434, 92] on h4 "Style" at bounding box center [462, 92] width 103 height 14
click at [422, 205] on h4 "Layout" at bounding box center [462, 208] width 103 height 14
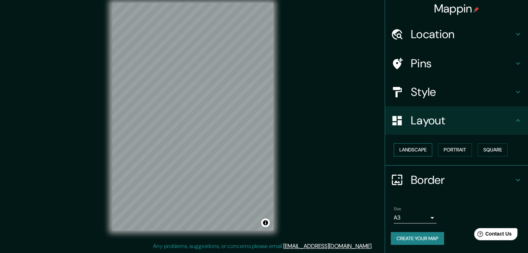
click at [417, 149] on button "Landscape" at bounding box center [412, 150] width 39 height 13
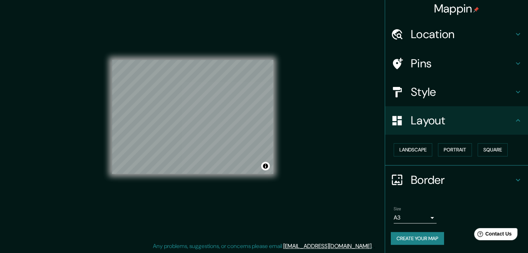
click at [421, 210] on div "Size A3 a4" at bounding box center [414, 215] width 43 height 17
click at [421, 213] on body "Mappin Location [GEOGRAPHIC_DATA], [GEOGRAPHIC_DATA] Pins Style Layout Landscap…" at bounding box center [264, 117] width 528 height 253
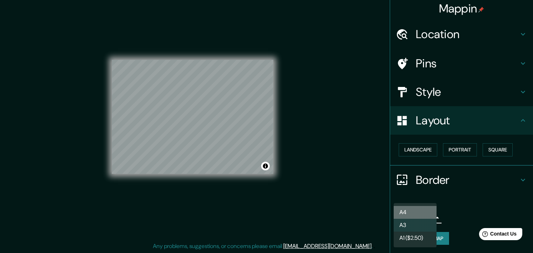
click at [412, 211] on li "A4" at bounding box center [414, 212] width 43 height 13
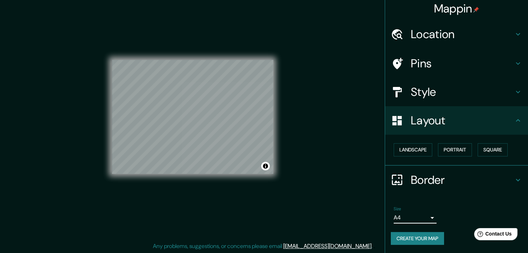
click at [416, 212] on body "Mappin Location [GEOGRAPHIC_DATA], [GEOGRAPHIC_DATA] Pins Style Layout Landscap…" at bounding box center [264, 117] width 528 height 253
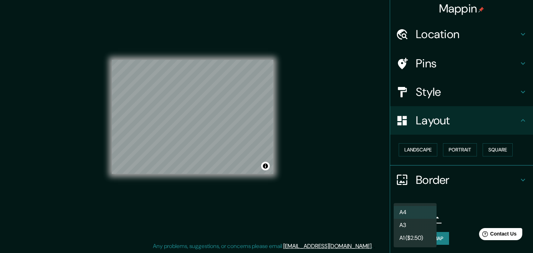
click at [418, 221] on li "A3" at bounding box center [414, 225] width 43 height 13
type input "a4"
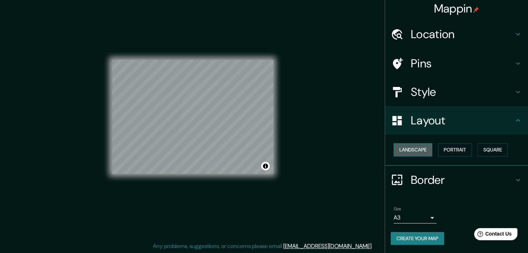
click at [421, 152] on button "Landscape" at bounding box center [412, 150] width 39 height 13
click at [456, 151] on button "Portrait" at bounding box center [455, 150] width 34 height 13
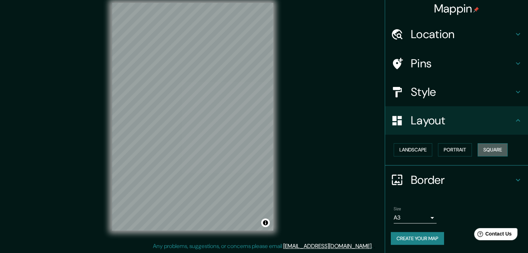
click at [491, 150] on button "Square" at bounding box center [492, 150] width 30 height 13
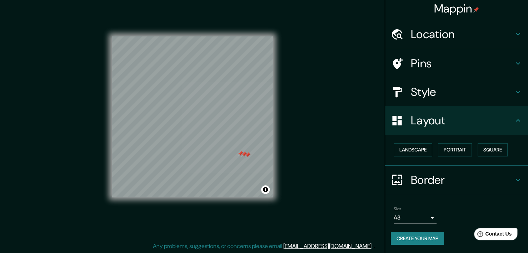
click at [247, 156] on div at bounding box center [248, 155] width 6 height 6
click at [244, 155] on div at bounding box center [244, 155] width 6 height 6
click at [240, 155] on div at bounding box center [240, 154] width 6 height 6
click at [456, 5] on h4 "Mappin" at bounding box center [456, 8] width 45 height 14
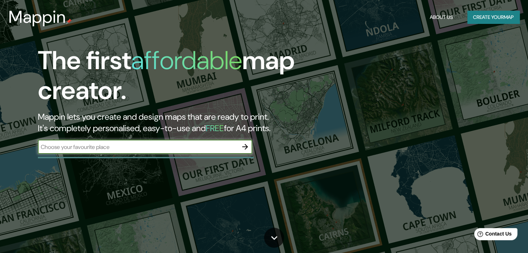
click at [173, 143] on input "text" at bounding box center [138, 147] width 200 height 8
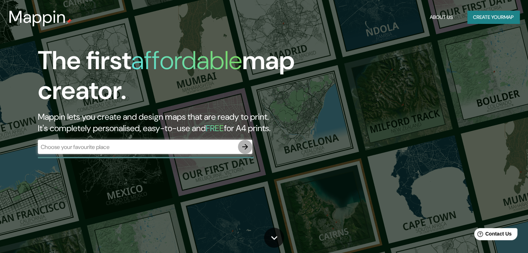
click at [245, 148] on icon "button" at bounding box center [245, 147] width 9 height 9
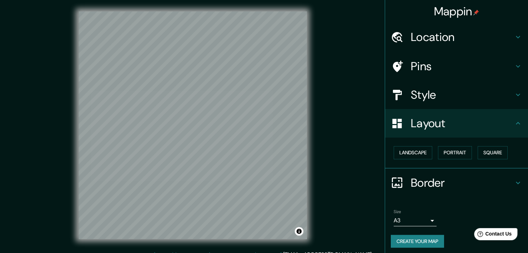
click at [427, 42] on h4 "Location" at bounding box center [462, 37] width 103 height 14
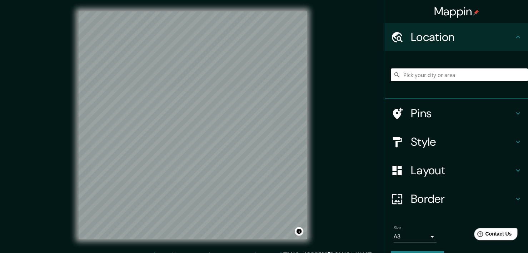
click at [423, 75] on input "Pick your city or area" at bounding box center [459, 75] width 137 height 13
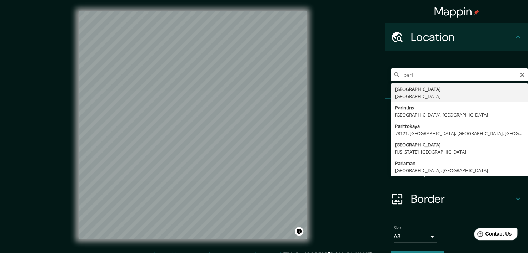
type input "[GEOGRAPHIC_DATA], [GEOGRAPHIC_DATA]"
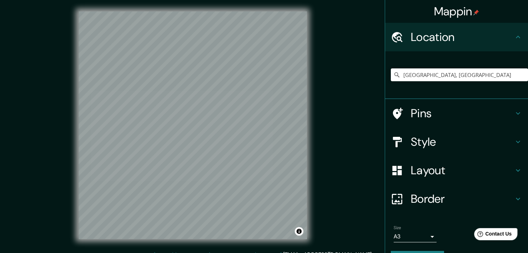
click at [348, 130] on div "Mappin Location [GEOGRAPHIC_DATA], [GEOGRAPHIC_DATA] Pins Style Layout Border C…" at bounding box center [264, 131] width 528 height 262
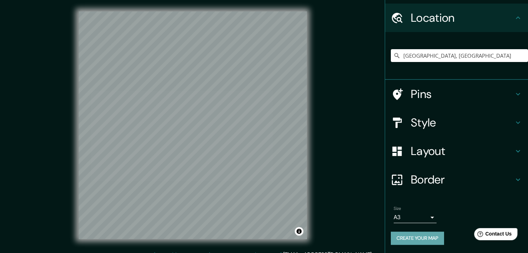
click at [422, 238] on button "Create your map" at bounding box center [417, 238] width 53 height 13
click at [413, 218] on body "Mappin Location [GEOGRAPHIC_DATA], [GEOGRAPHIC_DATA] Pins Style Layout Border C…" at bounding box center [264, 126] width 528 height 253
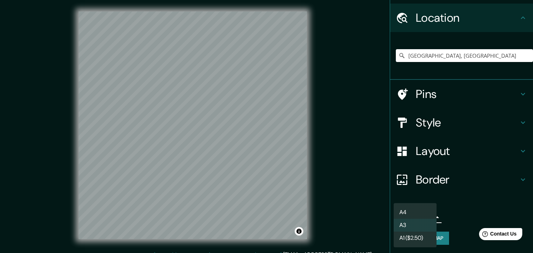
click at [419, 212] on li "A4" at bounding box center [414, 212] width 43 height 13
type input "single"
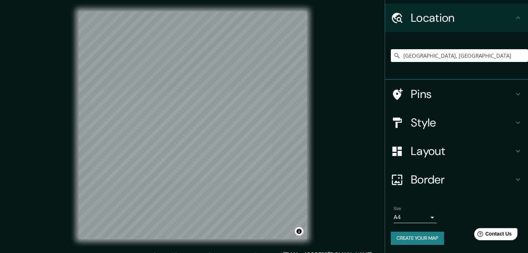
click at [416, 230] on div "Size A4 single Create your map" at bounding box center [456, 226] width 131 height 47
click at [415, 237] on button "Create your map" at bounding box center [417, 238] width 53 height 13
click at [458, 212] on div "Size A4 single" at bounding box center [456, 214] width 131 height 23
click at [420, 234] on button "Create your map" at bounding box center [417, 238] width 53 height 13
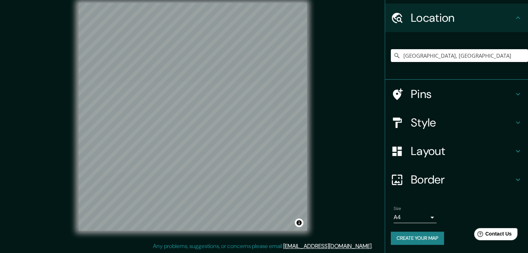
scroll to position [0, 0]
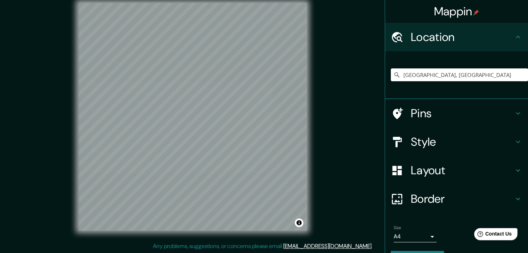
drag, startPoint x: 343, startPoint y: 178, endPoint x: 335, endPoint y: 57, distance: 122.0
click at [335, 57] on div "Mappin Location [GEOGRAPHIC_DATA], [GEOGRAPHIC_DATA] Pins Style Layout Border C…" at bounding box center [264, 122] width 528 height 262
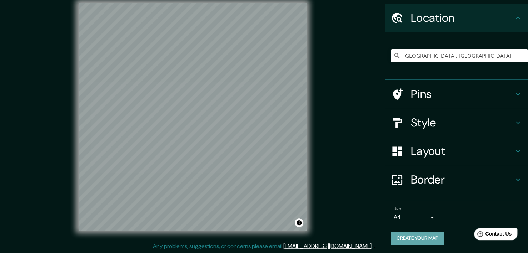
click at [425, 236] on button "Create your map" at bounding box center [417, 238] width 53 height 13
drag, startPoint x: 312, startPoint y: 169, endPoint x: 344, endPoint y: 85, distance: 89.5
click at [344, 85] on div "Mappin Location [GEOGRAPHIC_DATA], [GEOGRAPHIC_DATA] Pins Style Layout Border C…" at bounding box center [264, 122] width 528 height 262
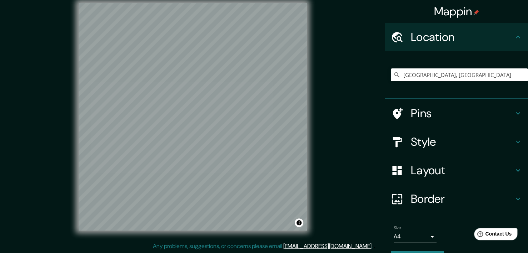
scroll to position [0, 0]
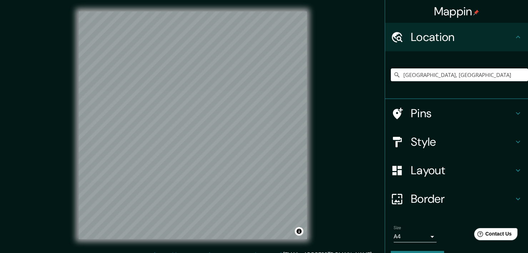
click at [306, 11] on div "© Mapbox © OpenStreetMap Improve this map" at bounding box center [192, 125] width 251 height 251
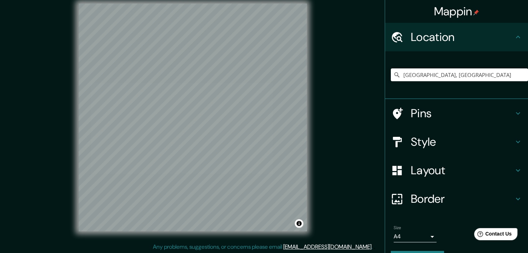
scroll to position [19, 0]
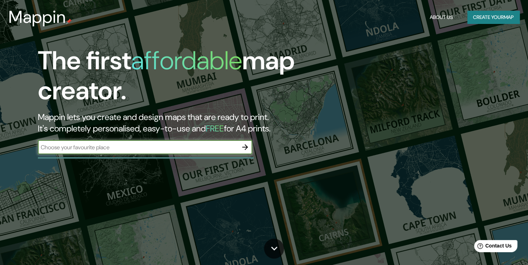
click at [246, 146] on icon "button" at bounding box center [245, 147] width 9 height 9
